Goal: Information Seeking & Learning: Learn about a topic

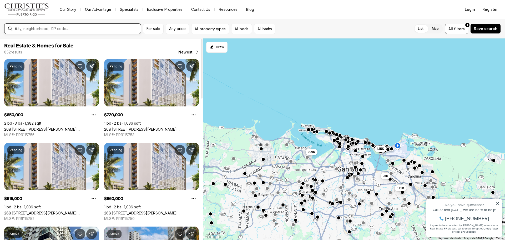
click at [89, 30] on input "text" at bounding box center [77, 28] width 124 height 5
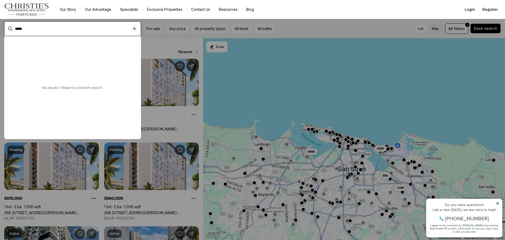
type input "*****"
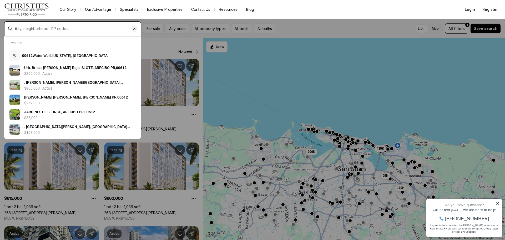
click at [89, 30] on input "text" at bounding box center [77, 28] width 124 height 5
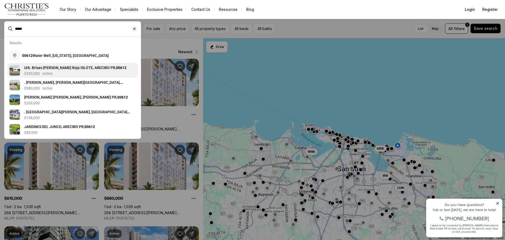
type input "*****"
click at [100, 67] on span "Urb. Brisas De Palma Roja ISLOTE, ARECIBO PR, 00612" at bounding box center [75, 67] width 102 height 4
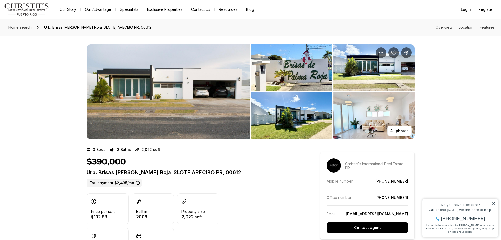
click at [144, 83] on img "View image gallery" at bounding box center [169, 91] width 164 height 95
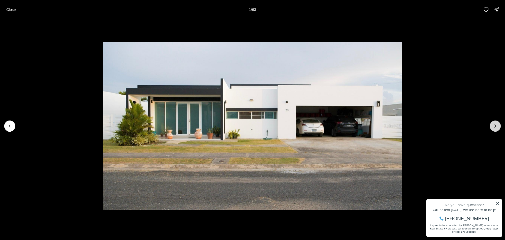
click at [496, 126] on icon "Next slide" at bounding box center [495, 125] width 5 height 5
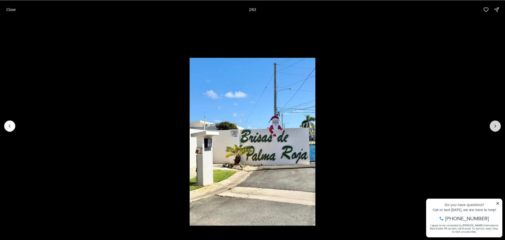
click at [496, 126] on icon "Next slide" at bounding box center [495, 125] width 5 height 5
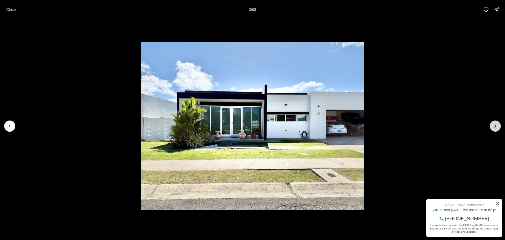
click at [496, 126] on icon "Next slide" at bounding box center [495, 125] width 5 height 5
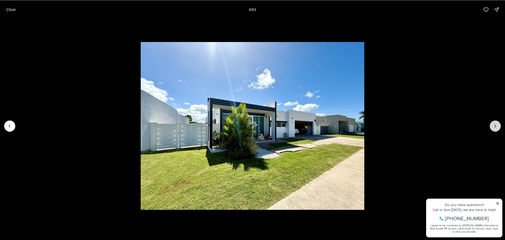
click at [496, 126] on icon "Next slide" at bounding box center [495, 125] width 5 height 5
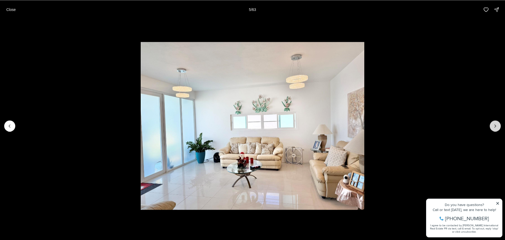
click at [496, 126] on icon "Next slide" at bounding box center [495, 125] width 5 height 5
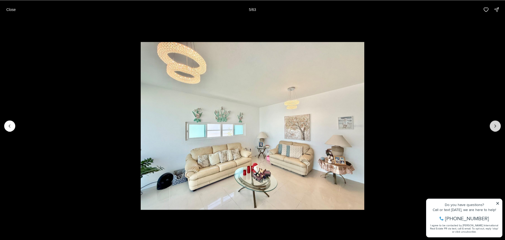
click at [496, 126] on icon "Next slide" at bounding box center [495, 125] width 5 height 5
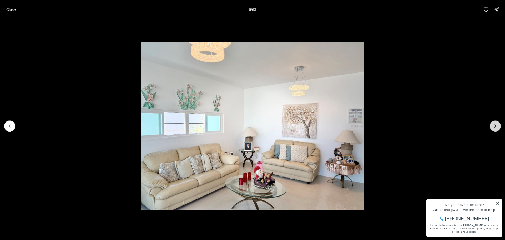
click at [496, 126] on icon "Next slide" at bounding box center [495, 125] width 5 height 5
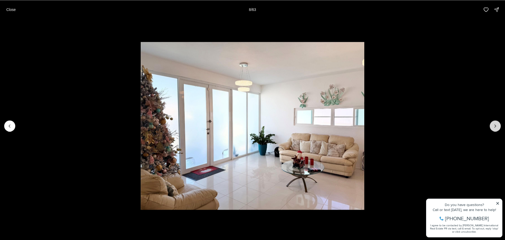
click at [496, 126] on icon "Next slide" at bounding box center [495, 125] width 5 height 5
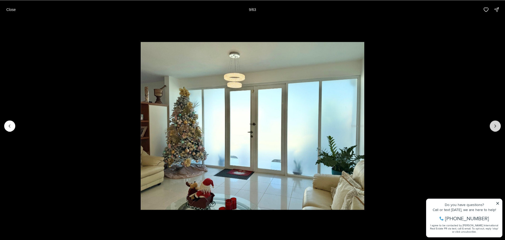
click at [496, 126] on icon "Next slide" at bounding box center [495, 125] width 5 height 5
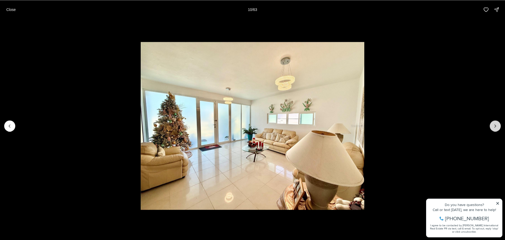
click at [496, 126] on icon "Next slide" at bounding box center [495, 125] width 5 height 5
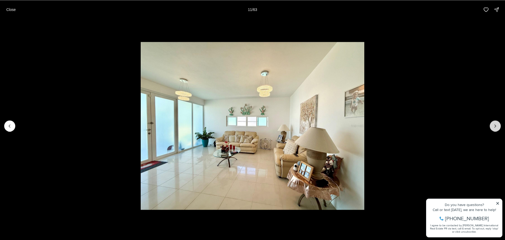
click at [496, 126] on icon "Next slide" at bounding box center [495, 125] width 5 height 5
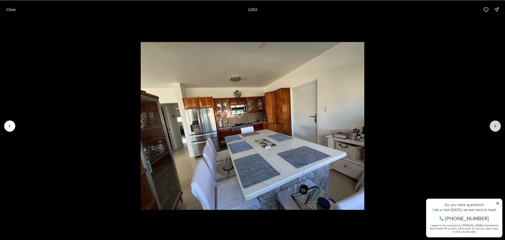
click at [496, 126] on icon "Next slide" at bounding box center [495, 125] width 5 height 5
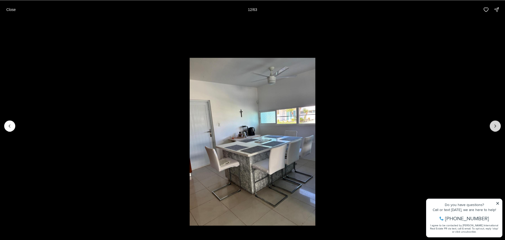
click at [496, 126] on icon "Next slide" at bounding box center [495, 125] width 5 height 5
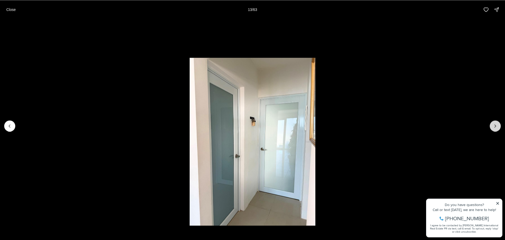
click at [496, 126] on icon "Next slide" at bounding box center [495, 125] width 5 height 5
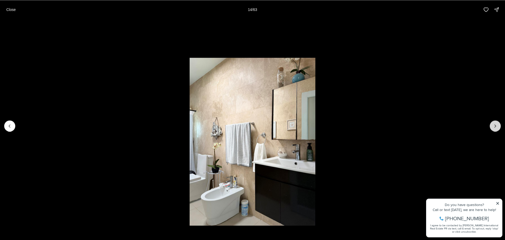
click at [496, 126] on icon "Next slide" at bounding box center [495, 125] width 5 height 5
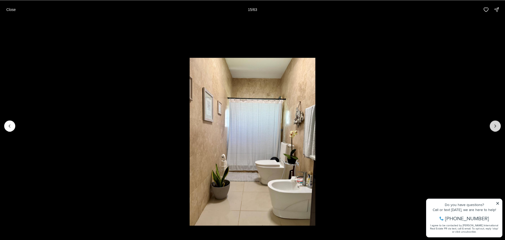
click at [496, 126] on icon "Next slide" at bounding box center [495, 125] width 5 height 5
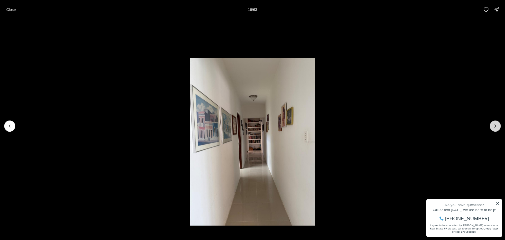
click at [496, 126] on icon "Next slide" at bounding box center [495, 125] width 5 height 5
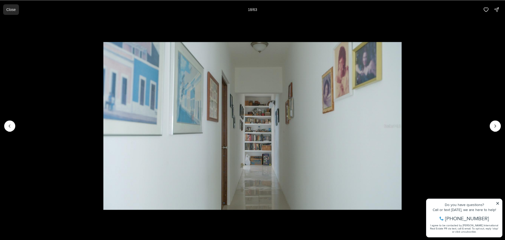
click at [13, 9] on p "Close" at bounding box center [10, 9] width 9 height 4
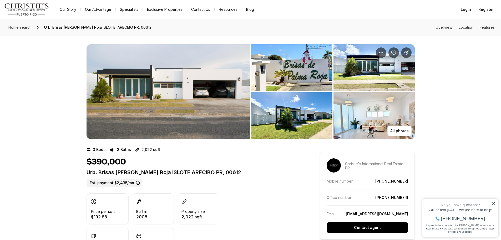
click at [495, 204] on icon at bounding box center [493, 203] width 3 height 3
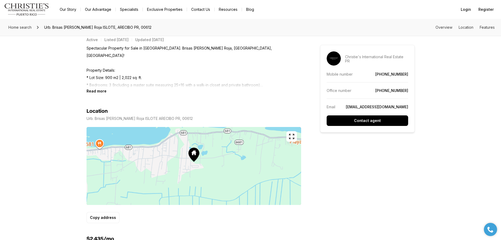
scroll to position [395, 0]
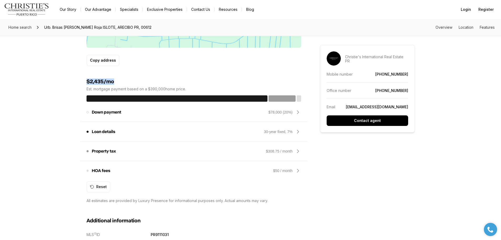
drag, startPoint x: 85, startPoint y: 82, endPoint x: 135, endPoint y: 85, distance: 50.0
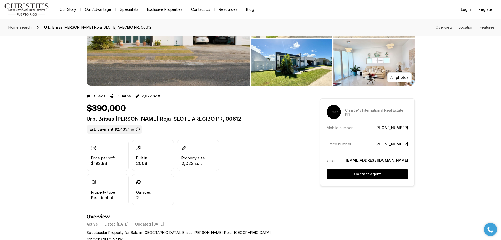
scroll to position [0, 0]
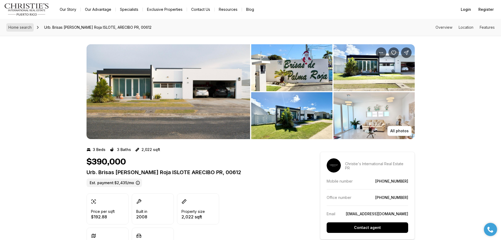
click at [30, 25] on span "Home search" at bounding box center [19, 27] width 23 height 4
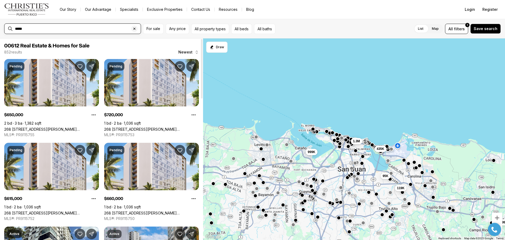
click at [64, 30] on input "*****" at bounding box center [77, 28] width 124 height 5
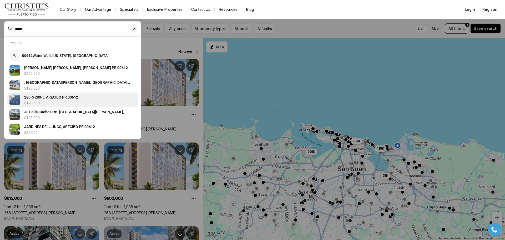
click at [118, 104] on div "$128,000" at bounding box center [80, 103] width 112 height 4
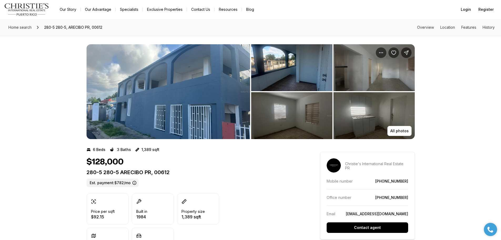
click at [182, 98] on img "View image gallery" at bounding box center [169, 91] width 164 height 95
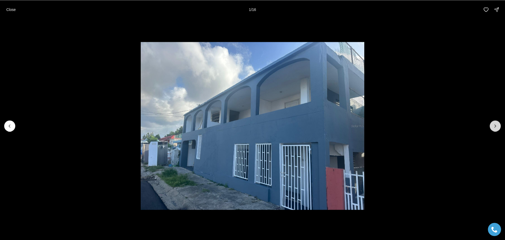
click at [494, 127] on icon "Next slide" at bounding box center [495, 125] width 5 height 5
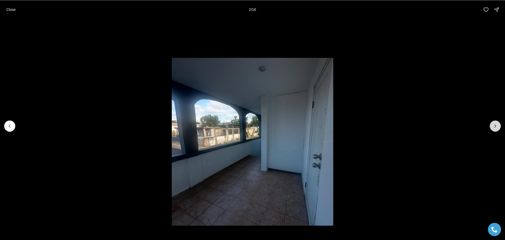
click at [494, 127] on icon "Next slide" at bounding box center [495, 125] width 5 height 5
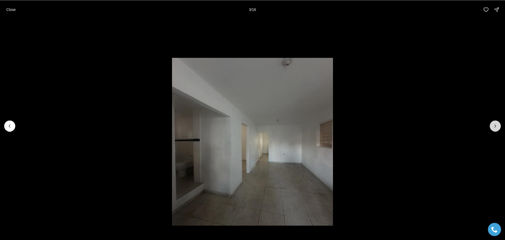
click at [494, 127] on icon "Next slide" at bounding box center [495, 125] width 5 height 5
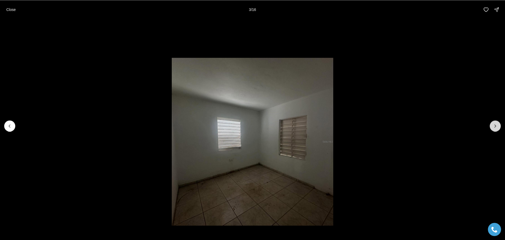
click at [494, 127] on icon "Next slide" at bounding box center [495, 125] width 5 height 5
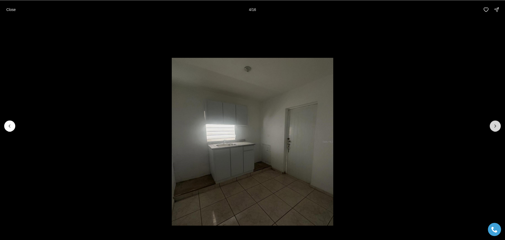
click at [494, 127] on icon "Next slide" at bounding box center [495, 125] width 5 height 5
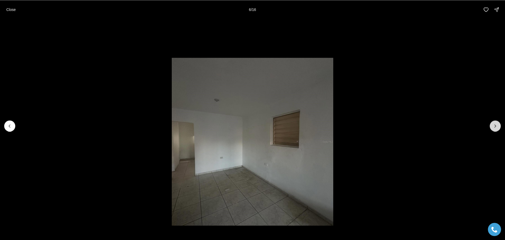
click at [494, 127] on icon "Next slide" at bounding box center [495, 125] width 5 height 5
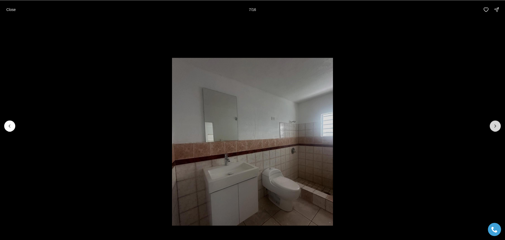
click at [494, 127] on icon "Next slide" at bounding box center [495, 125] width 5 height 5
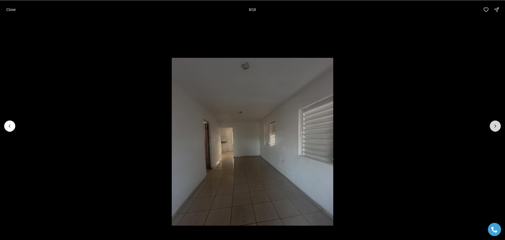
click at [494, 127] on icon "Next slide" at bounding box center [495, 125] width 5 height 5
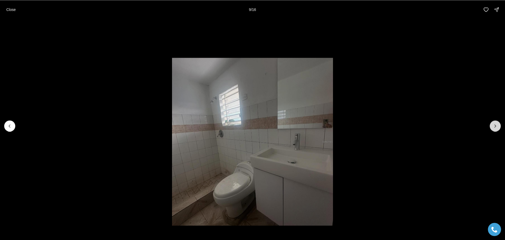
click at [494, 127] on icon "Next slide" at bounding box center [495, 125] width 5 height 5
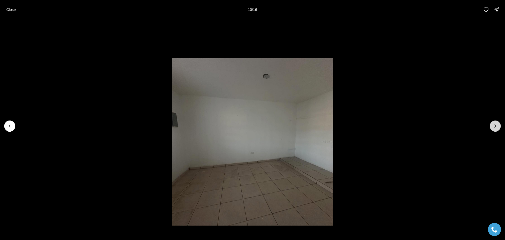
click at [494, 127] on icon "Next slide" at bounding box center [495, 125] width 5 height 5
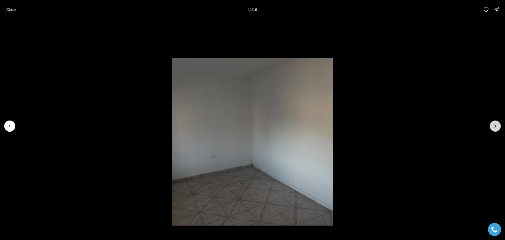
click at [494, 127] on icon "Next slide" at bounding box center [495, 125] width 5 height 5
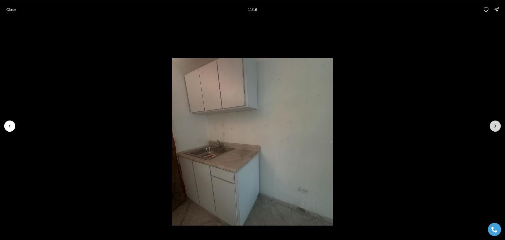
click at [494, 127] on icon "Next slide" at bounding box center [495, 125] width 5 height 5
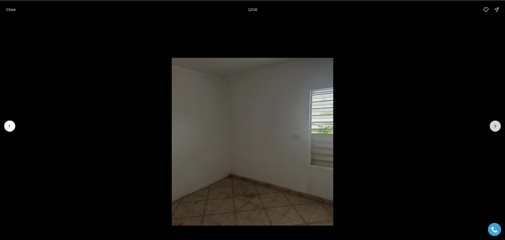
click at [494, 127] on icon "Next slide" at bounding box center [495, 125] width 5 height 5
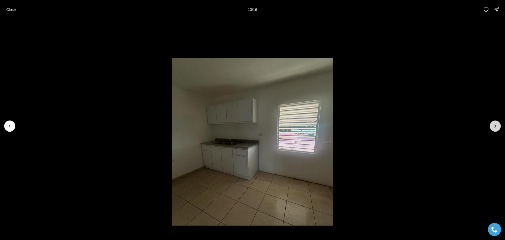
click at [494, 127] on icon "Next slide" at bounding box center [495, 125] width 5 height 5
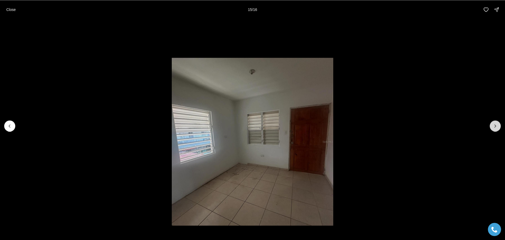
click at [494, 127] on icon "Next slide" at bounding box center [495, 125] width 5 height 5
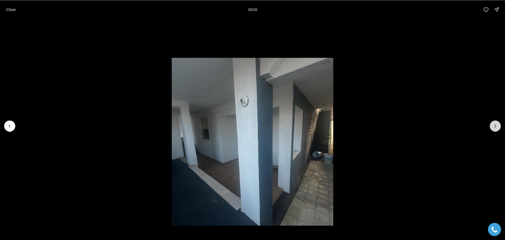
click at [494, 127] on div at bounding box center [495, 125] width 11 height 11
click at [493, 127] on div at bounding box center [495, 125] width 11 height 11
drag, startPoint x: 493, startPoint y: 127, endPoint x: 487, endPoint y: 126, distance: 6.6
click at [493, 127] on div at bounding box center [495, 125] width 11 height 11
click at [8, 7] on p "Close" at bounding box center [10, 9] width 9 height 4
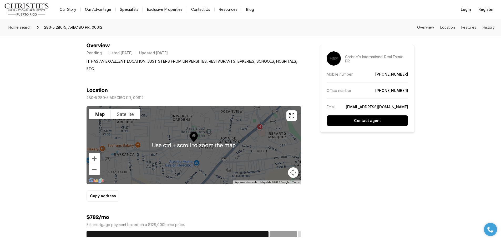
scroll to position [237, 0]
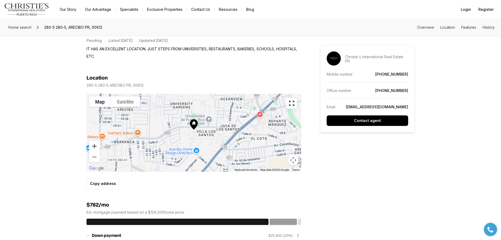
click at [97, 148] on button "Zoom in" at bounding box center [94, 146] width 11 height 11
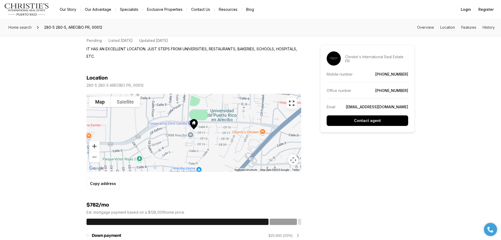
click at [97, 148] on button "Zoom in" at bounding box center [94, 146] width 11 height 11
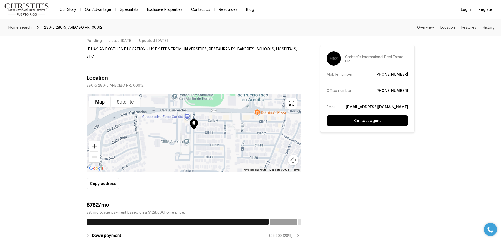
click at [97, 148] on button "Zoom in" at bounding box center [94, 146] width 11 height 11
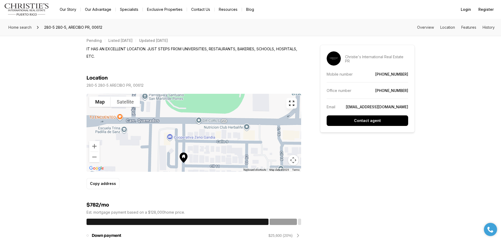
drag, startPoint x: 211, startPoint y: 125, endPoint x: 200, endPoint y: 160, distance: 36.5
click at [200, 160] on div at bounding box center [194, 133] width 215 height 78
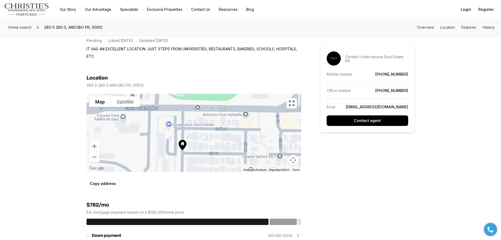
drag, startPoint x: 221, startPoint y: 141, endPoint x: 221, endPoint y: 103, distance: 37.9
click at [221, 103] on div at bounding box center [194, 133] width 215 height 78
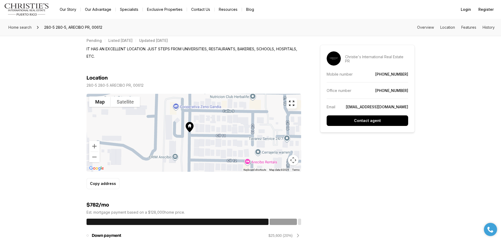
drag, startPoint x: 195, startPoint y: 148, endPoint x: 201, endPoint y: 126, distance: 22.4
click at [201, 126] on div at bounding box center [194, 133] width 215 height 78
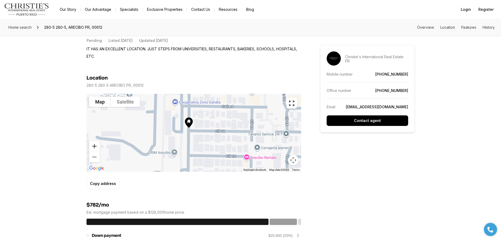
click at [96, 146] on button "Zoom in" at bounding box center [94, 146] width 11 height 11
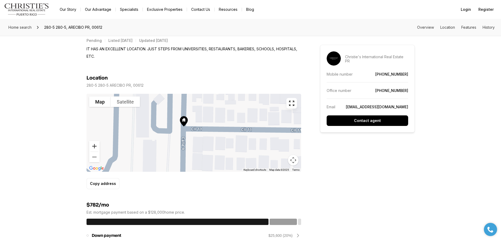
click at [97, 146] on button "Zoom in" at bounding box center [94, 146] width 11 height 11
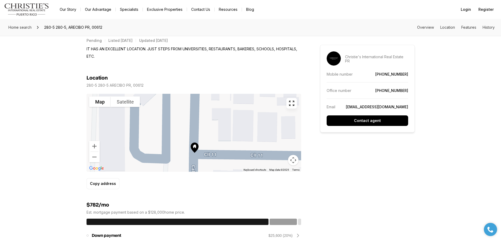
drag, startPoint x: 203, startPoint y: 121, endPoint x: 219, endPoint y: 149, distance: 32.5
click at [222, 151] on div at bounding box center [194, 133] width 215 height 78
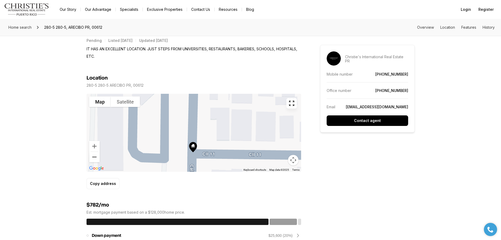
click at [97, 161] on button "Zoom out" at bounding box center [94, 157] width 11 height 11
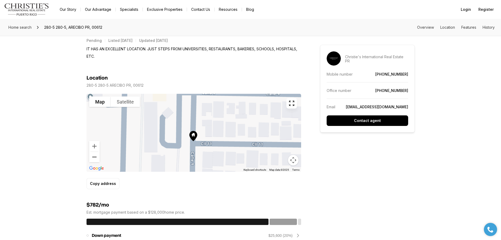
click at [97, 161] on button "Zoom out" at bounding box center [94, 157] width 11 height 11
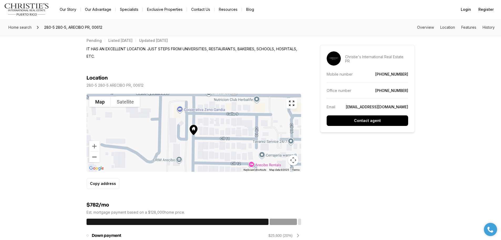
click at [97, 161] on button "Zoom out" at bounding box center [94, 157] width 11 height 11
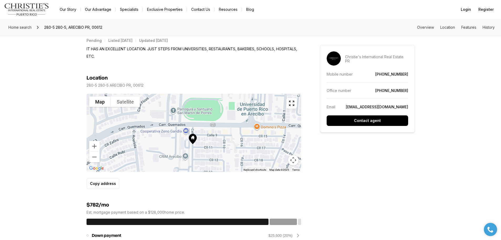
drag, startPoint x: 210, startPoint y: 124, endPoint x: 209, endPoint y: 138, distance: 13.4
click at [209, 138] on div at bounding box center [194, 133] width 215 height 78
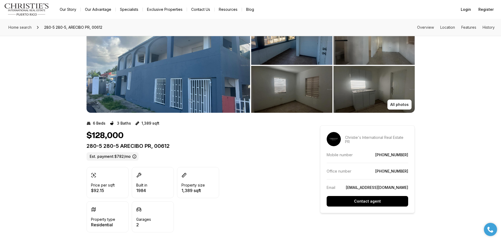
scroll to position [0, 0]
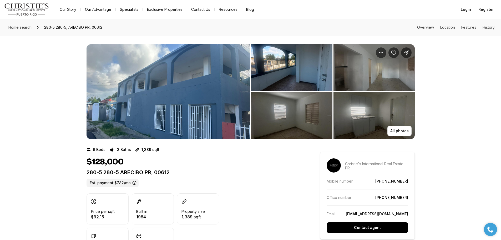
click at [210, 96] on img "View image gallery" at bounding box center [169, 91] width 164 height 95
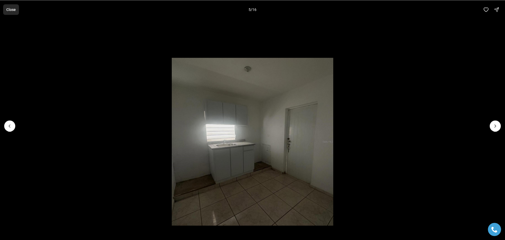
click at [8, 12] on button "Close" at bounding box center [11, 9] width 16 height 11
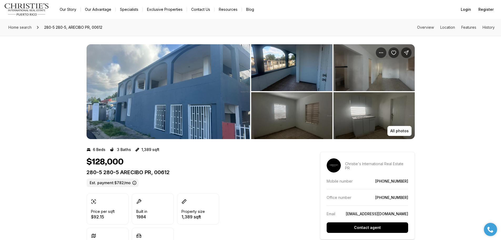
click at [72, 101] on div "All photos" at bounding box center [250, 87] width 501 height 103
click at [176, 11] on link "Exclusive Properties" at bounding box center [165, 9] width 44 height 7
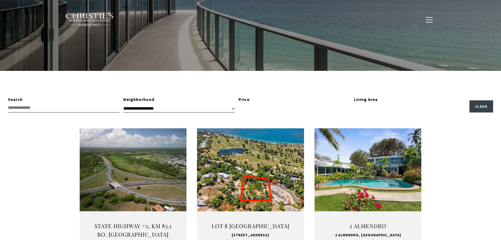
scroll to position [105, 0]
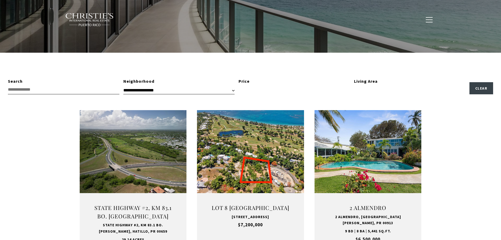
type input "**********"
type input "*********"
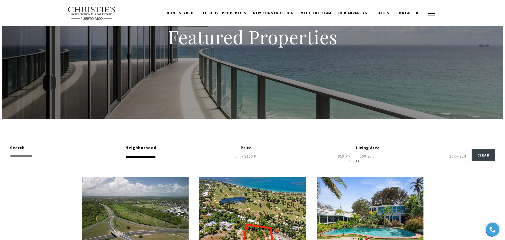
scroll to position [0, 0]
